Goal: Find specific page/section: Find specific page/section

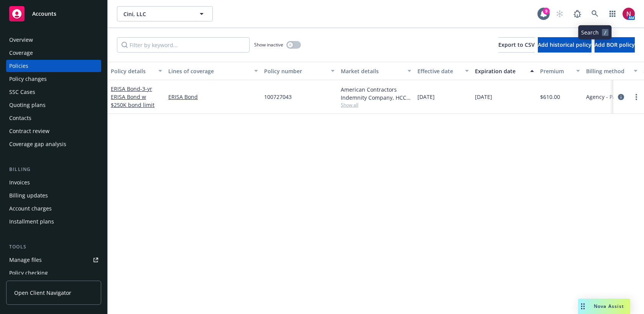
click at [596, 12] on icon at bounding box center [595, 13] width 7 height 7
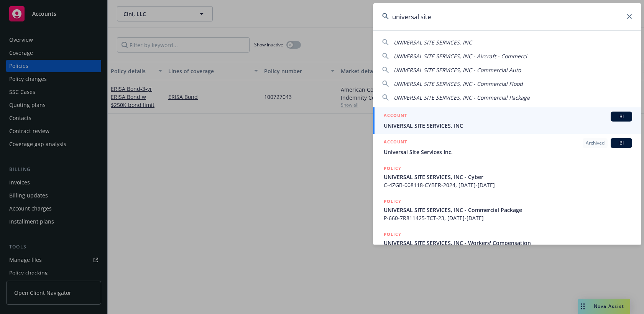
drag, startPoint x: 458, startPoint y: 13, endPoint x: 375, endPoint y: 13, distance: 82.9
click at [375, 13] on input "universal site" at bounding box center [507, 17] width 269 height 28
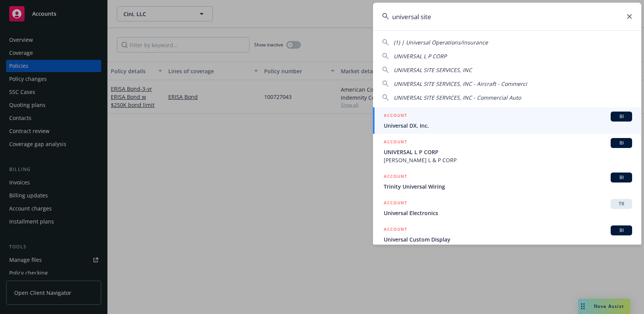
type input "universal site"
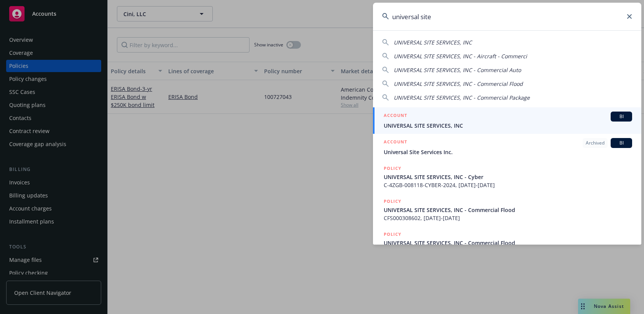
click at [460, 124] on span "UNIVERSAL SITE SERVICES, INC" at bounding box center [508, 126] width 249 height 8
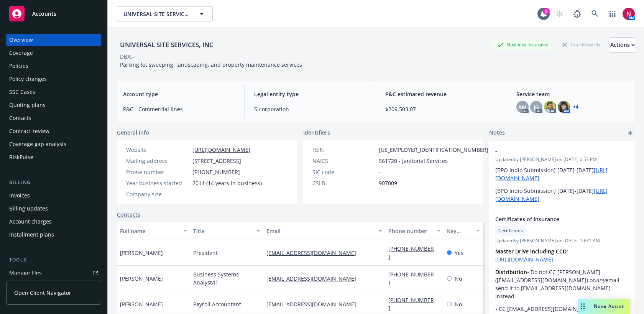
click at [31, 66] on div "Policies" at bounding box center [53, 66] width 89 height 12
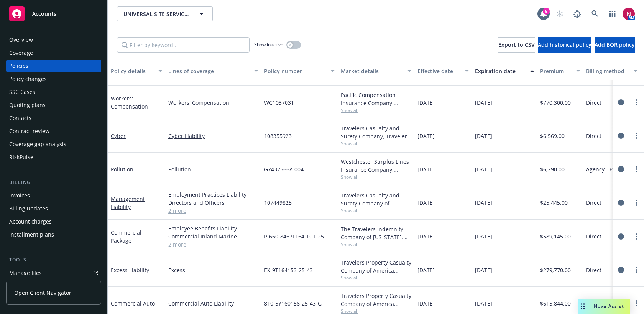
scroll to position [335, 0]
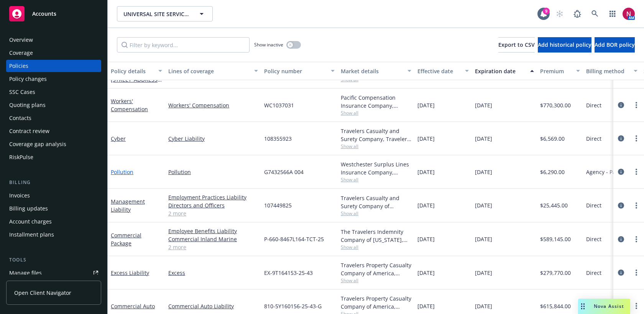
click at [123, 174] on link "Pollution" at bounding box center [122, 171] width 23 height 7
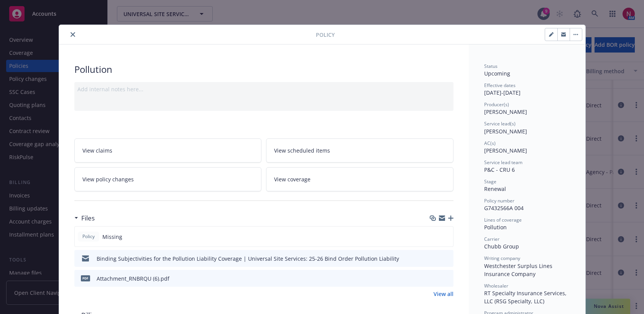
click at [73, 35] on icon "close" at bounding box center [73, 34] width 5 height 5
